Goal: Check status: Check status

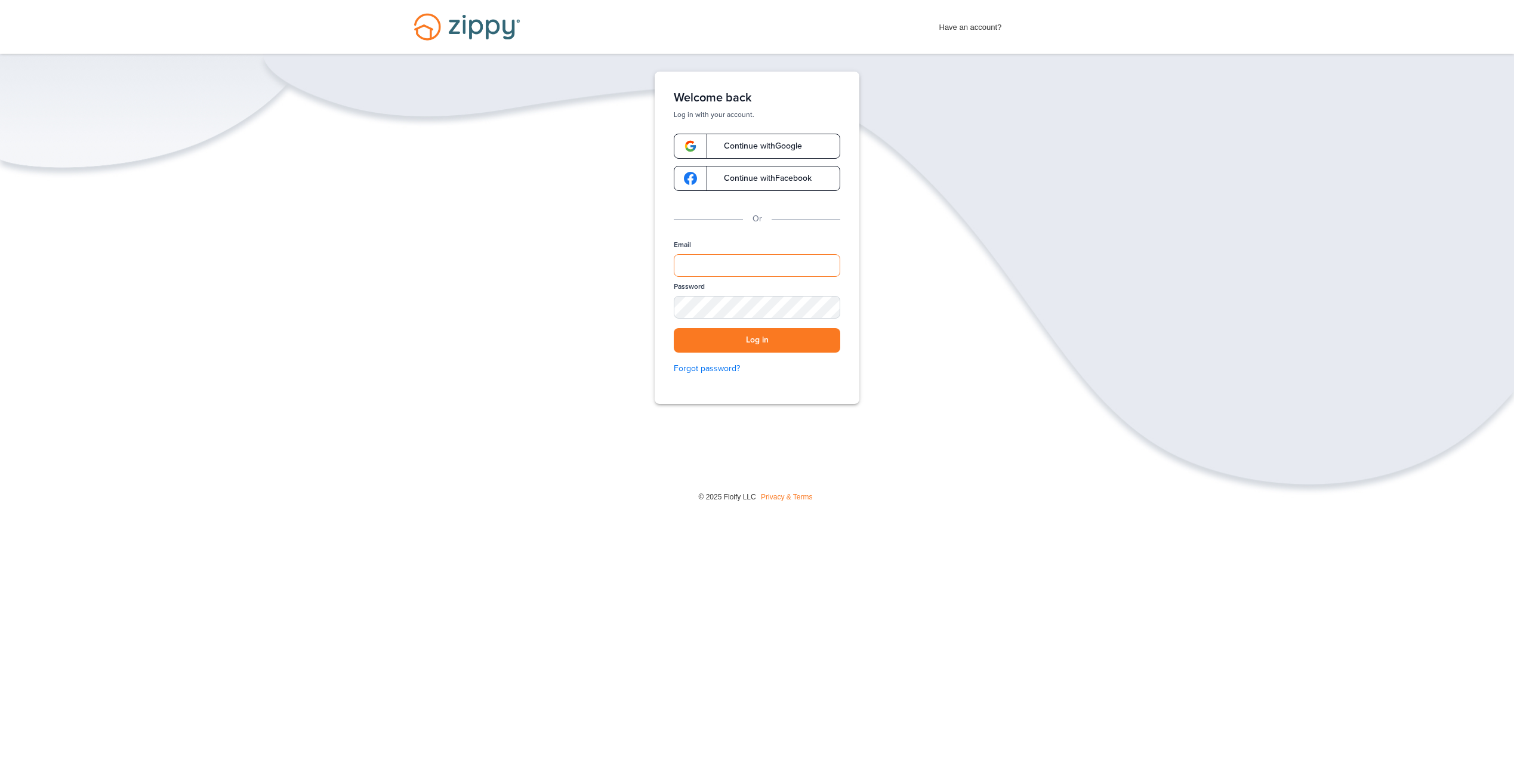
click at [704, 262] on input "Email" at bounding box center [757, 266] width 166 height 22
type input "**********"
click at [833, 301] on div "Password SHOW" at bounding box center [757, 305] width 166 height 46
click at [823, 307] on div "SHOW" at bounding box center [825, 308] width 27 height 11
click at [781, 334] on button "Log in" at bounding box center [757, 340] width 166 height 25
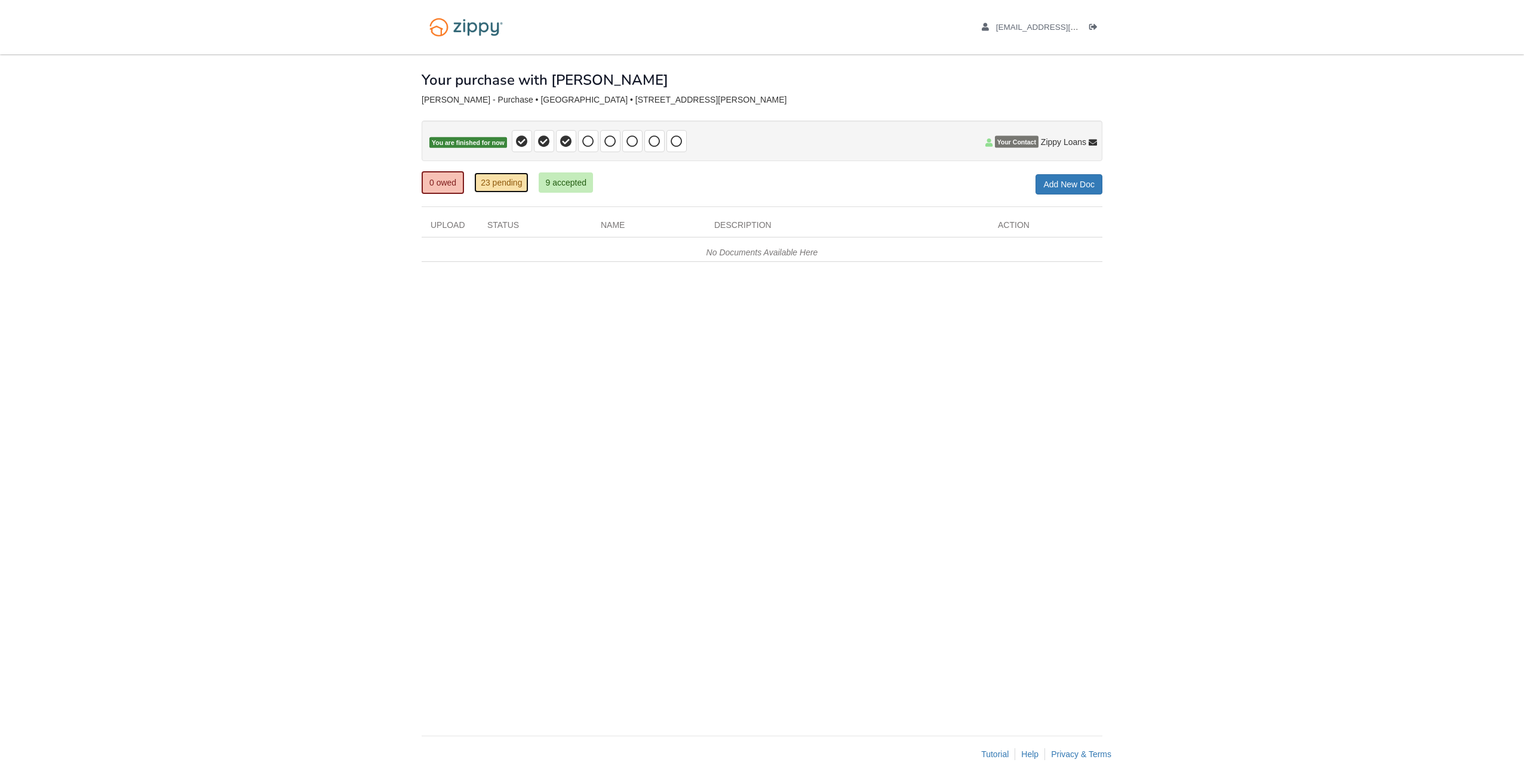
click at [507, 183] on link "23 pending" at bounding box center [501, 183] width 54 height 21
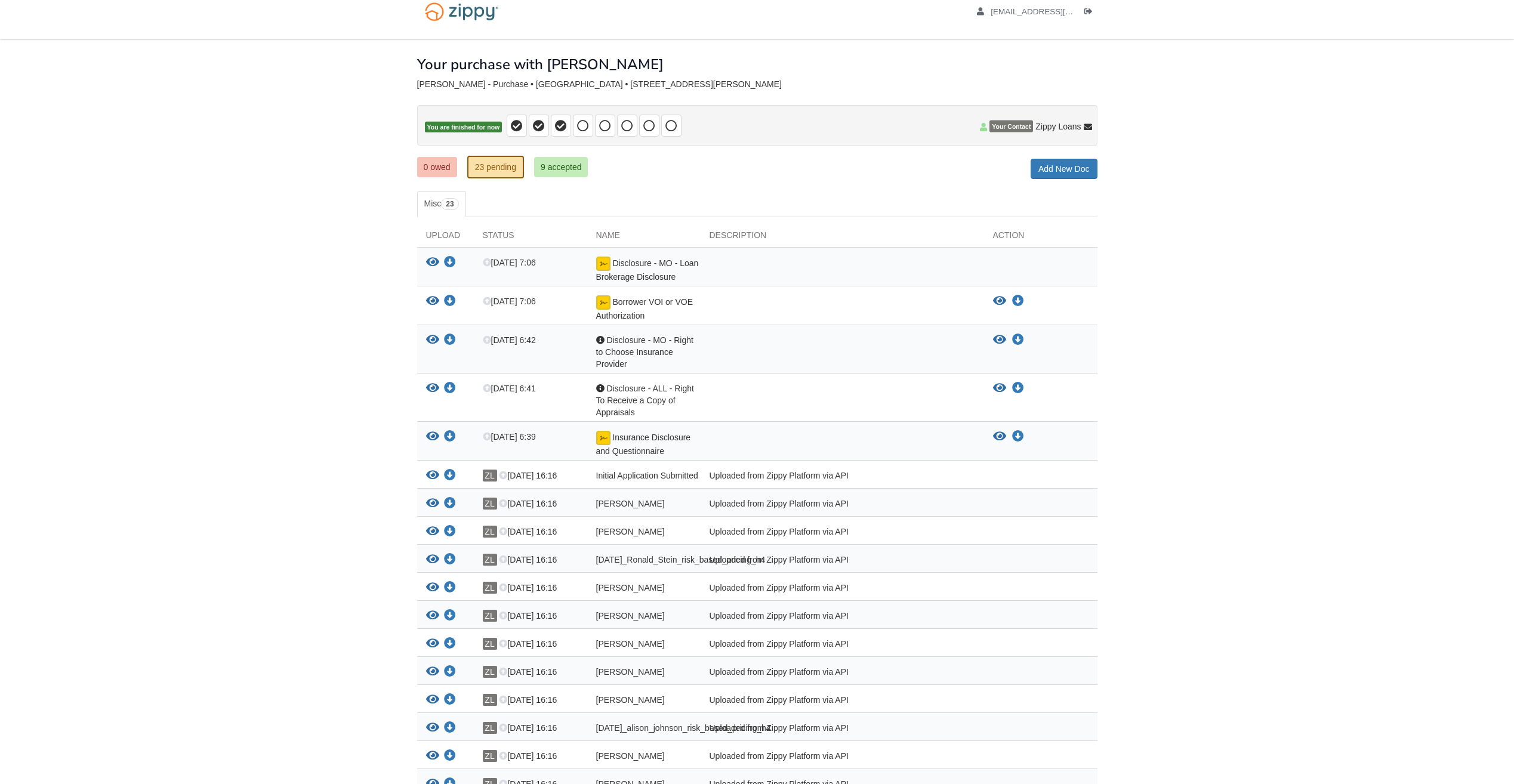
scroll to position [60, 0]
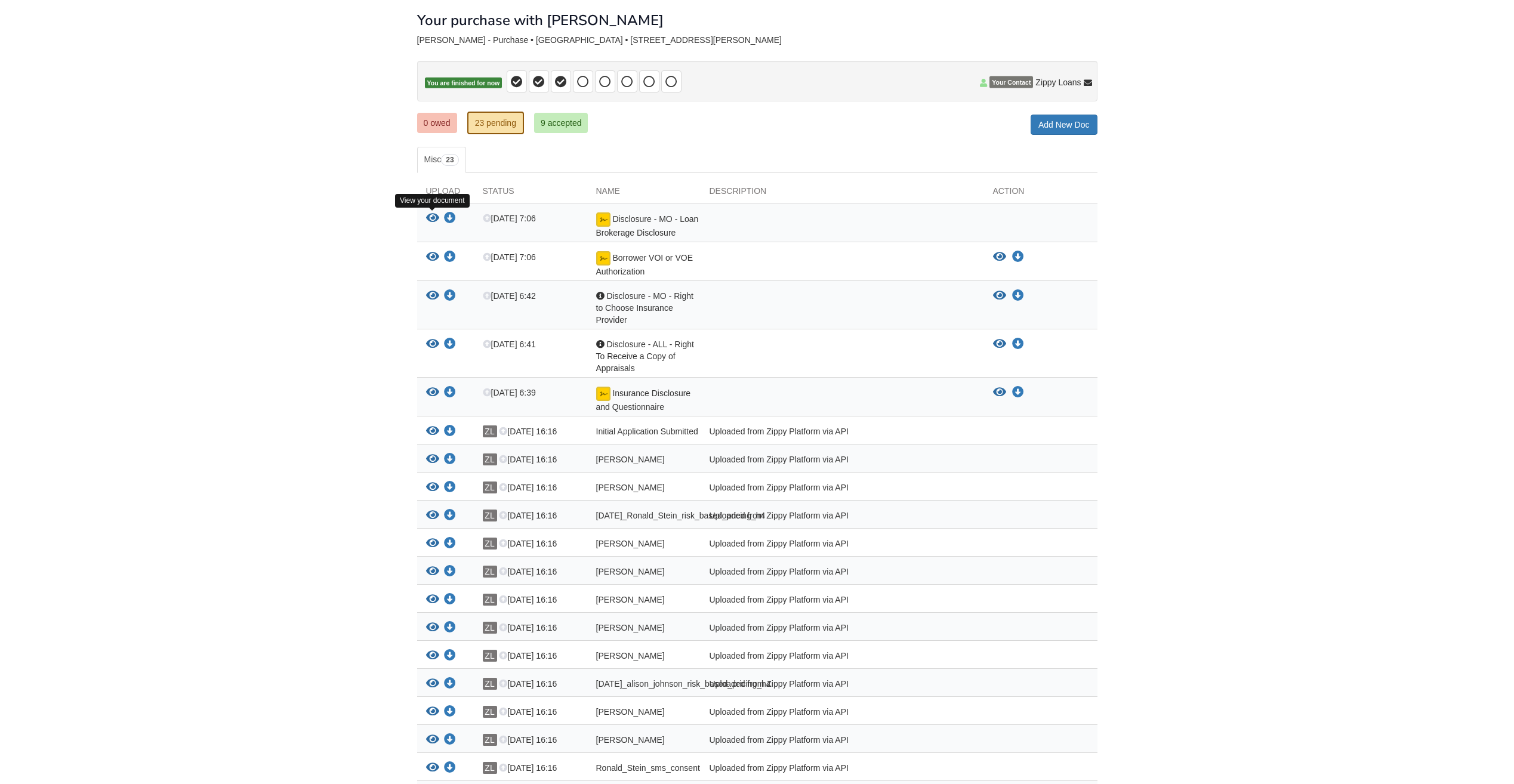
click at [431, 212] on icon "View Disclosure - MO - Loan Brokerage Disclosure" at bounding box center [432, 218] width 13 height 12
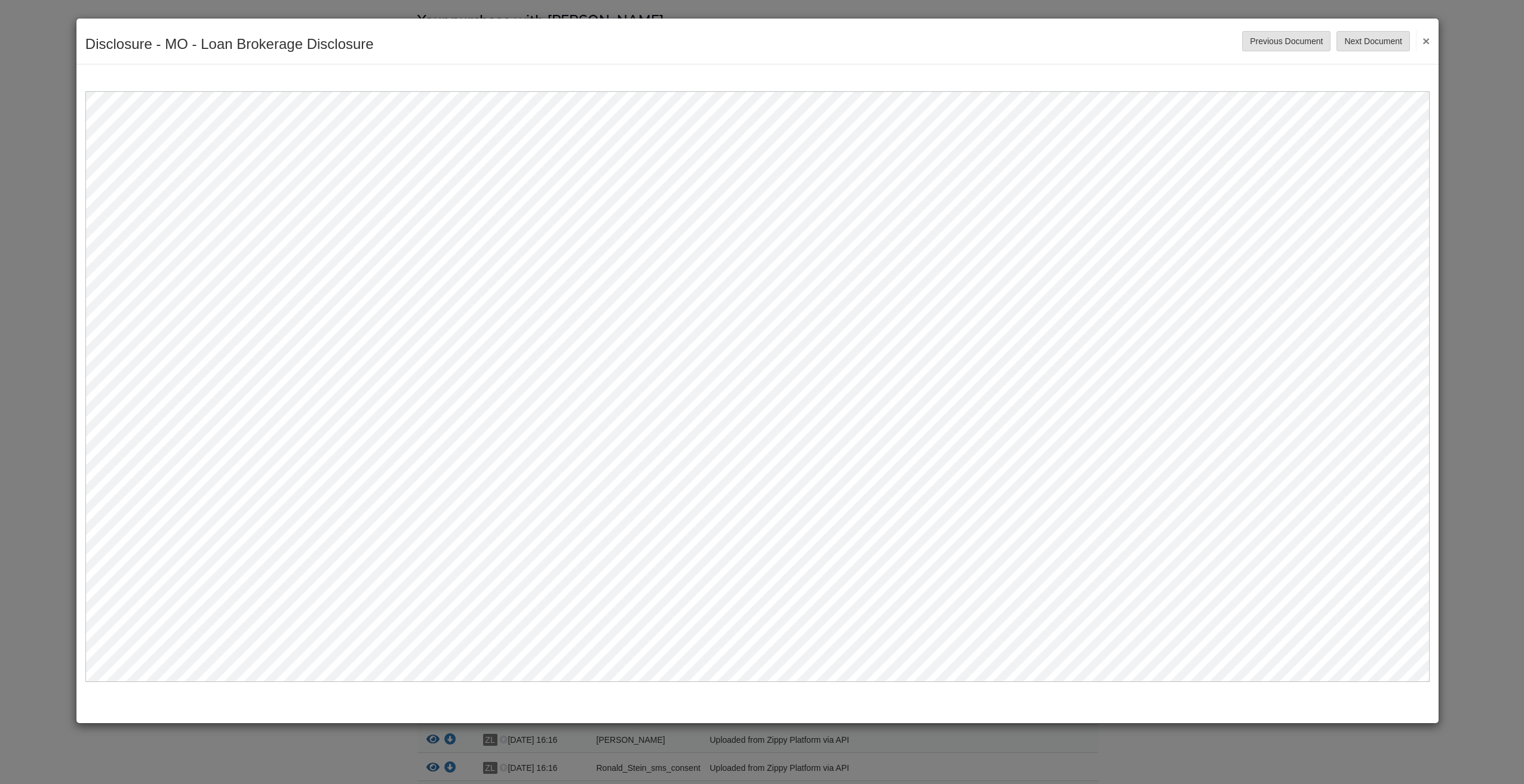
click at [1424, 39] on button "×" at bounding box center [1422, 40] width 14 height 21
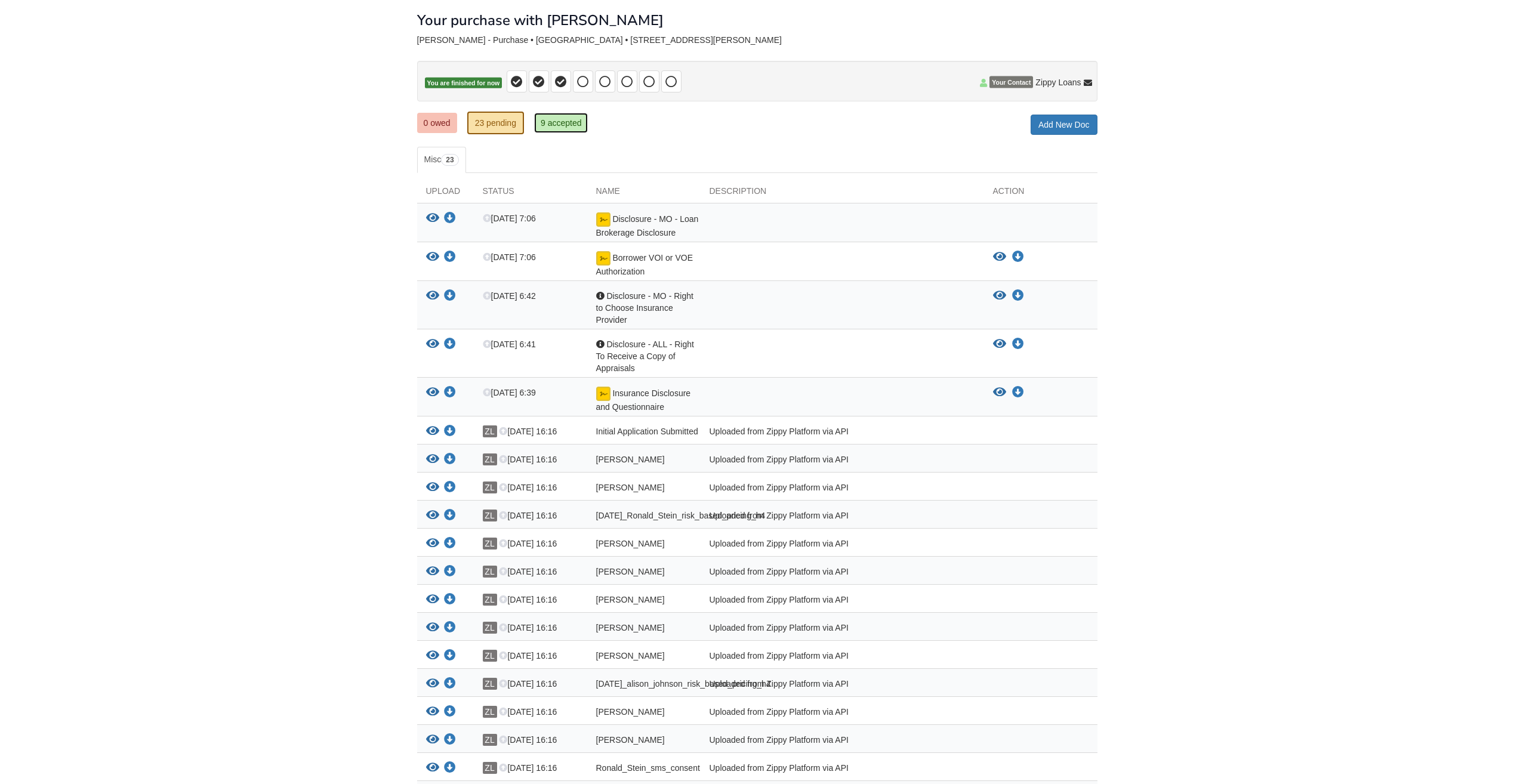
click at [555, 123] on link "9 accepted" at bounding box center [560, 123] width 54 height 21
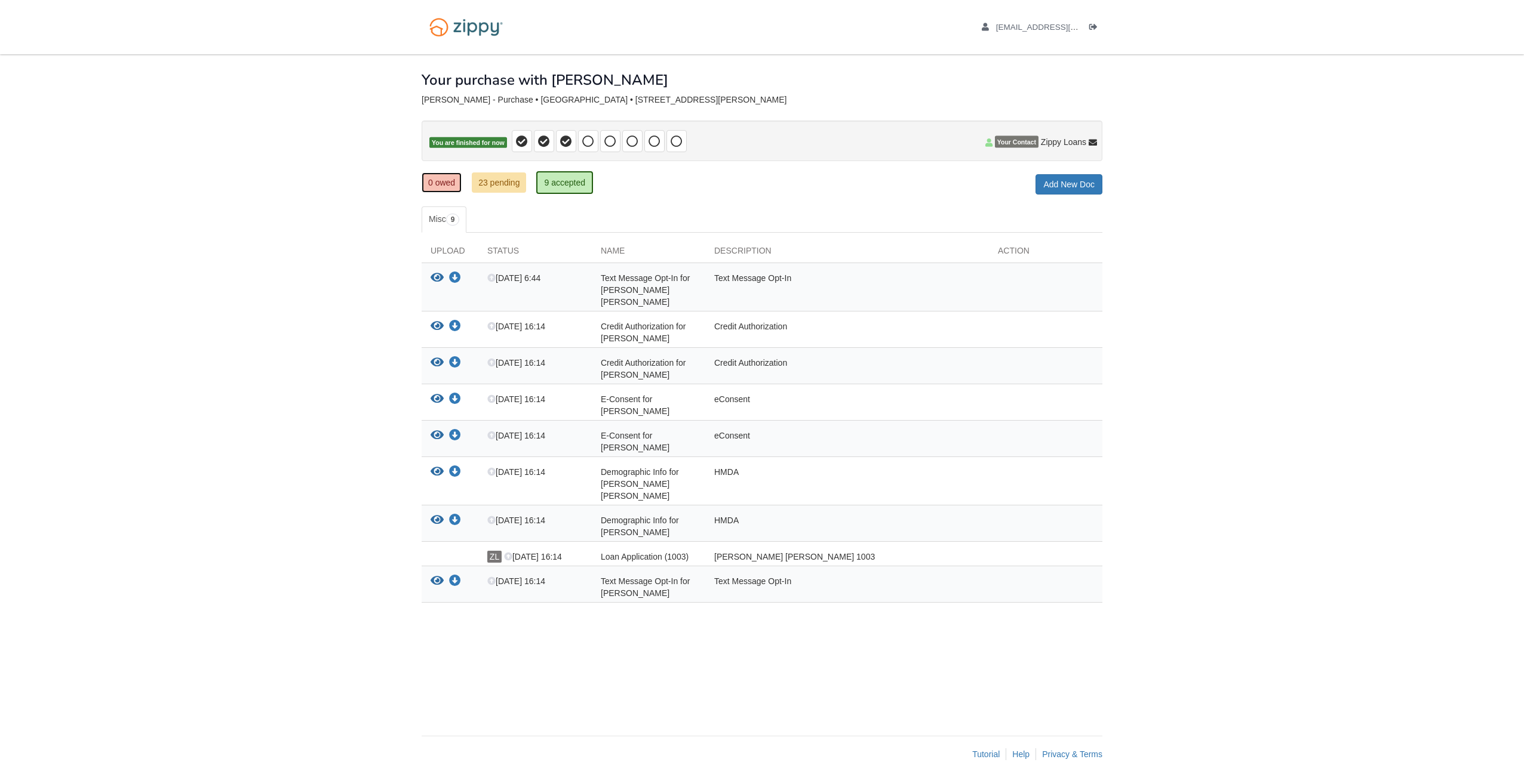
click at [435, 180] on link "0 owed" at bounding box center [441, 183] width 40 height 21
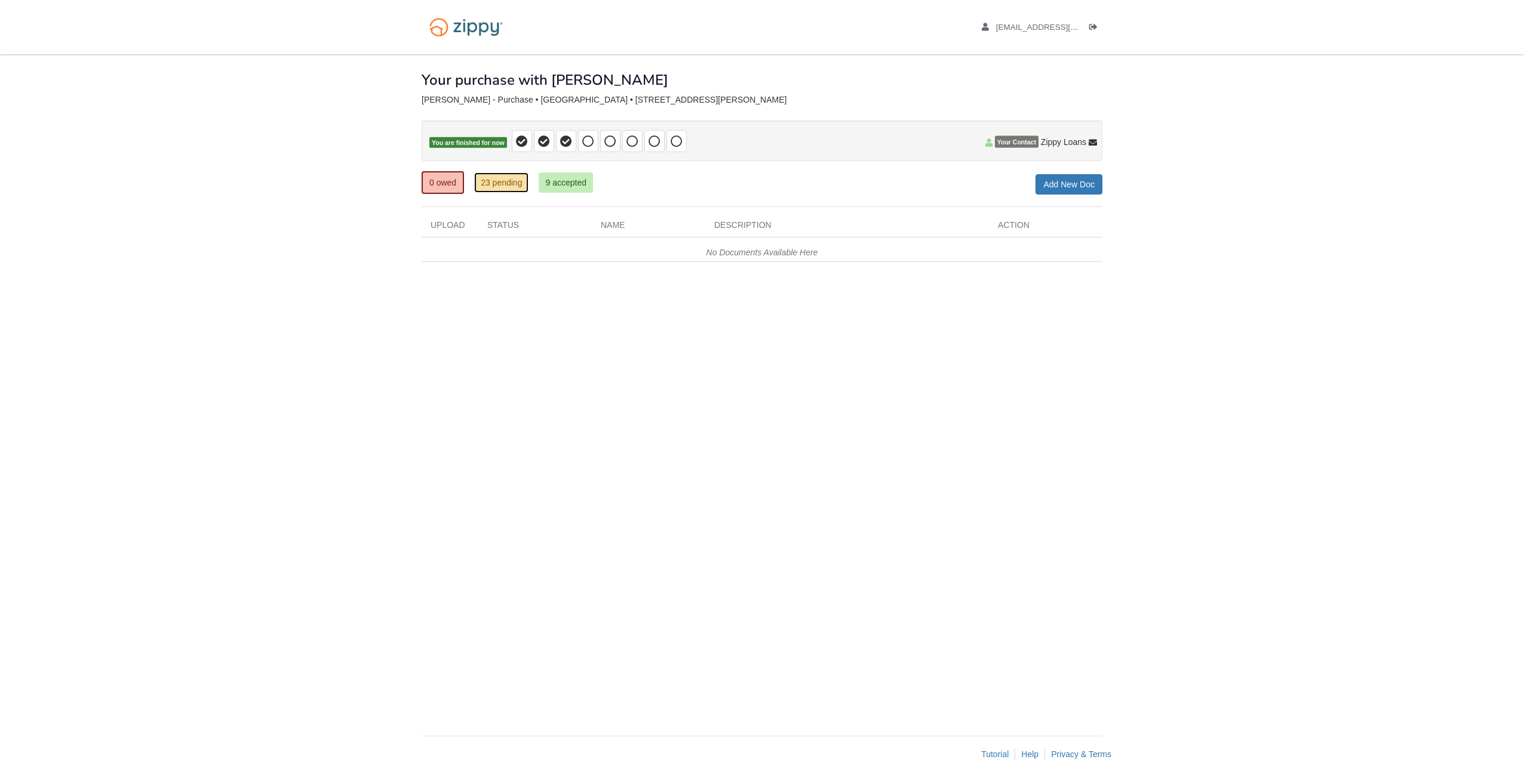
click at [493, 179] on link "23 pending" at bounding box center [501, 183] width 54 height 21
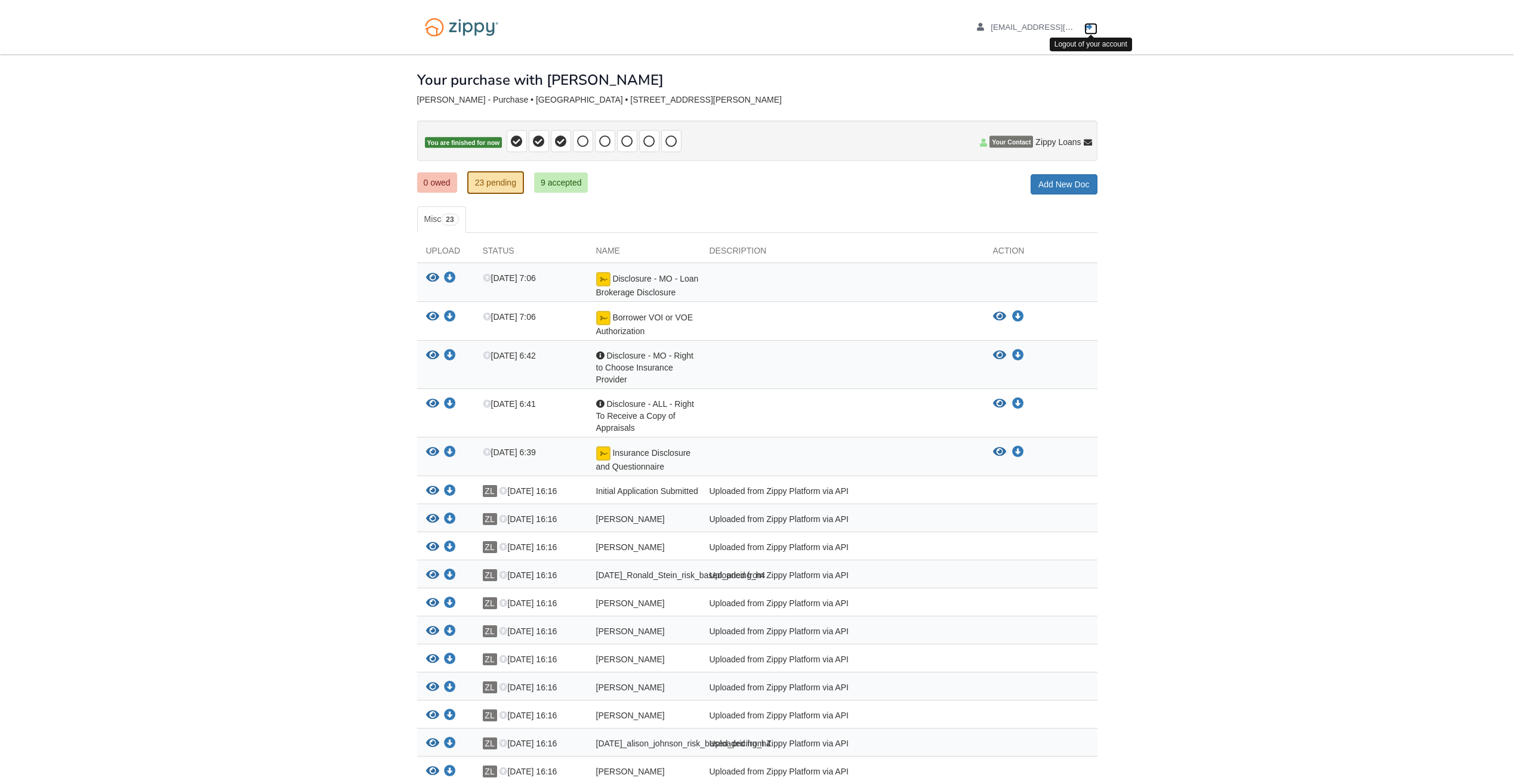
click at [1088, 27] on icon "Log out" at bounding box center [1089, 27] width 9 height 9
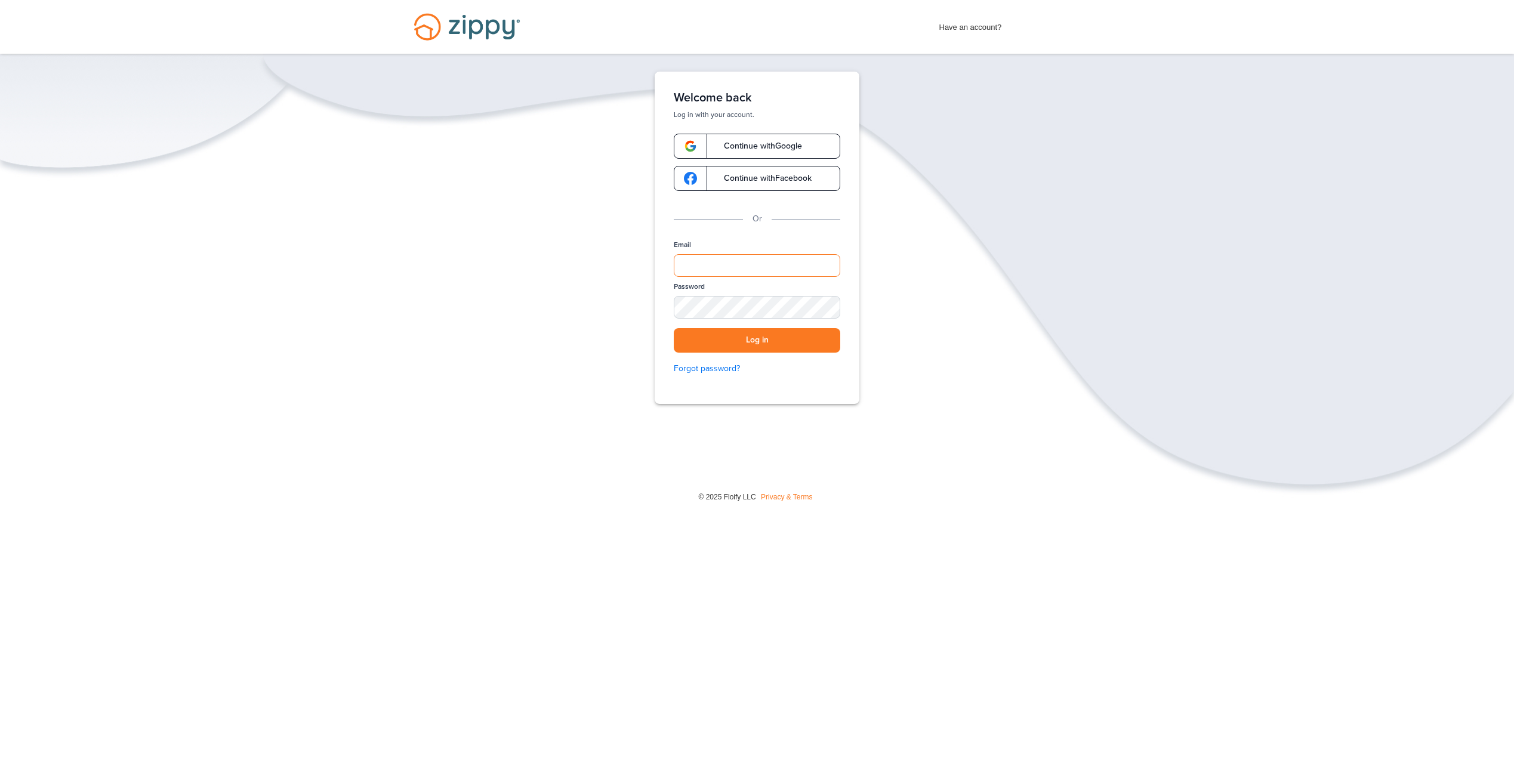
click at [745, 269] on input "Email" at bounding box center [757, 266] width 166 height 22
type input "**********"
click at [836, 308] on div "SHOW" at bounding box center [825, 308] width 27 height 11
click at [809, 338] on button "Log in" at bounding box center [757, 340] width 166 height 25
